Goal: Check status: Check status

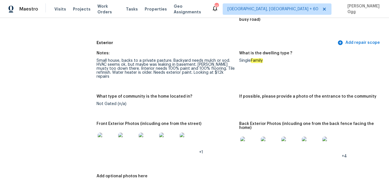
scroll to position [168, 0]
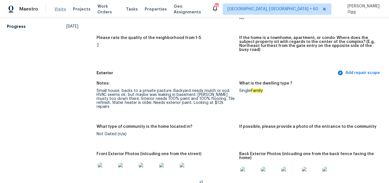
click at [61, 11] on span "Visits" at bounding box center [60, 9] width 12 height 6
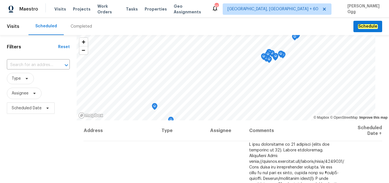
click at [74, 26] on div "Completed" at bounding box center [81, 27] width 21 height 6
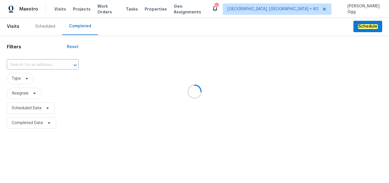
click at [45, 64] on div at bounding box center [194, 91] width 389 height 183
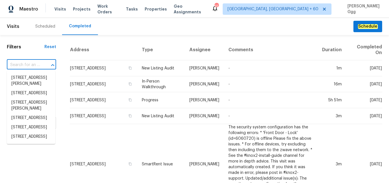
paste input "[STREET_ADDRESS]"
type input "[STREET_ADDRESS]"
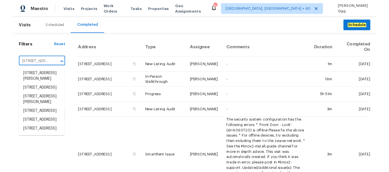
scroll to position [0, 52]
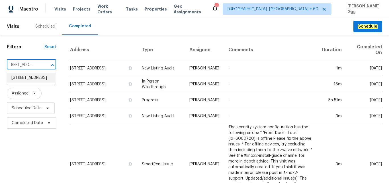
click at [26, 82] on li "[STREET_ADDRESS]" at bounding box center [31, 77] width 48 height 9
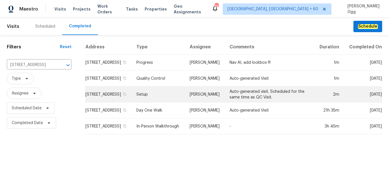
click at [169, 98] on td "Setup" at bounding box center [158, 95] width 53 height 16
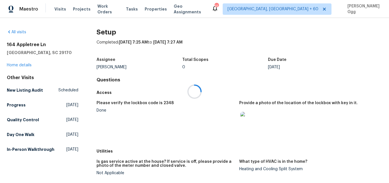
click at [226, 110] on div at bounding box center [194, 91] width 389 height 183
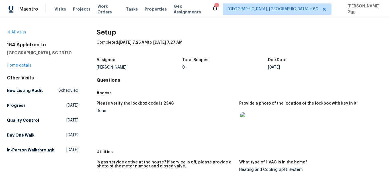
scroll to position [300, 0]
